Goal: Task Accomplishment & Management: Manage account settings

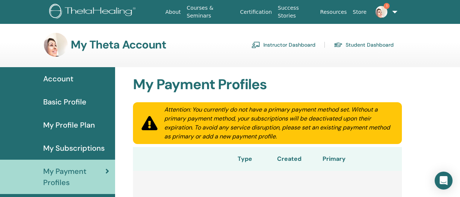
click at [298, 46] on link "Instructor Dashboard" at bounding box center [284, 45] width 64 height 12
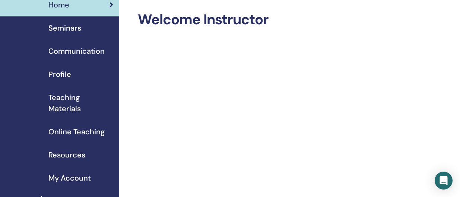
scroll to position [23, 0]
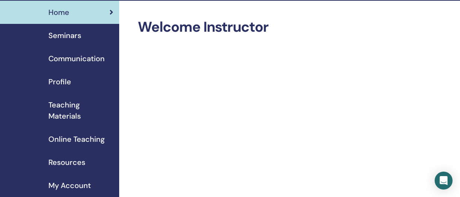
click at [81, 38] on span "Seminars" at bounding box center [64, 35] width 33 height 11
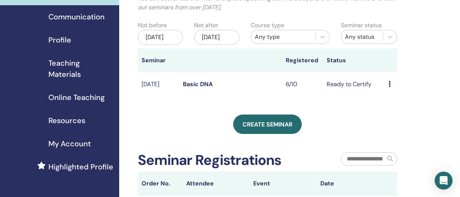
scroll to position [65, 0]
click at [391, 87] on icon at bounding box center [390, 84] width 2 height 6
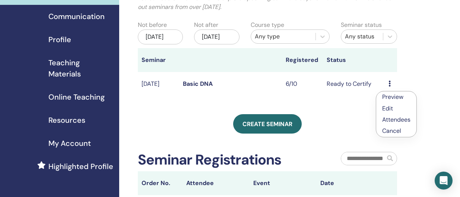
click at [390, 119] on link "Attendees" at bounding box center [397, 120] width 28 height 8
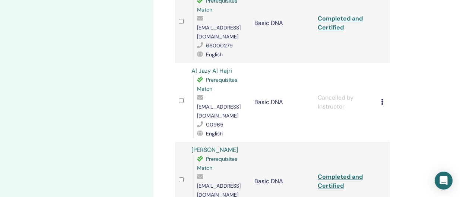
scroll to position [399, 0]
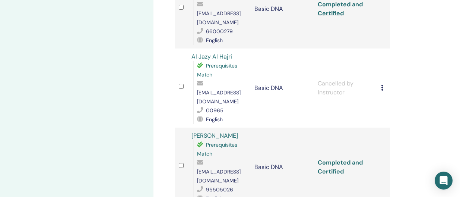
click at [335, 158] on link "Completed and Certified" at bounding box center [340, 166] width 45 height 17
